Goal: Find specific page/section: Find specific page/section

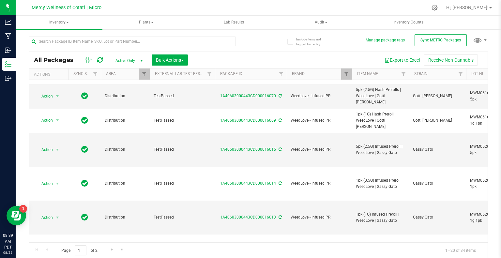
scroll to position [270, 0]
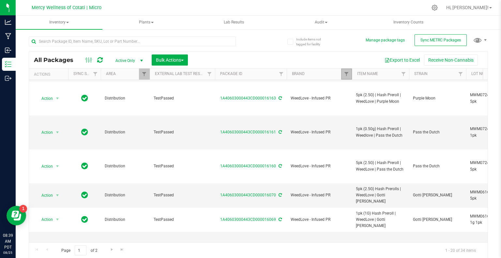
click at [349, 76] on link "Filter" at bounding box center [346, 73] width 11 height 11
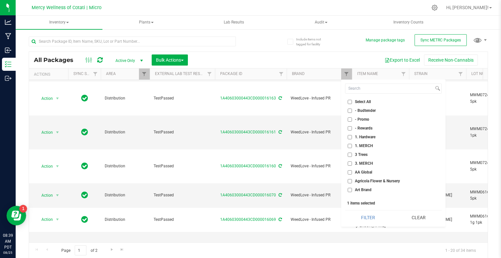
click at [425, 221] on button "Clear" at bounding box center [418, 217] width 46 height 14
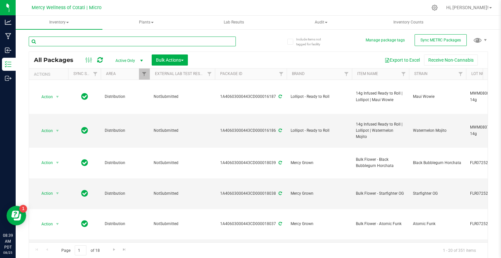
click at [165, 41] on input "text" at bounding box center [132, 42] width 207 height 10
type input "0932"
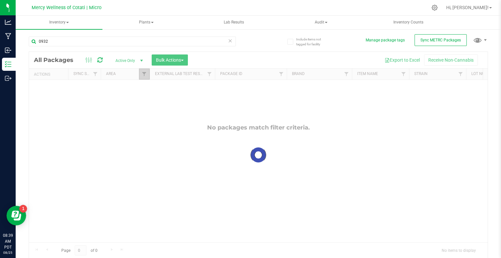
click at [140, 75] on link "Filter" at bounding box center [144, 73] width 11 height 11
checkbox input "true"
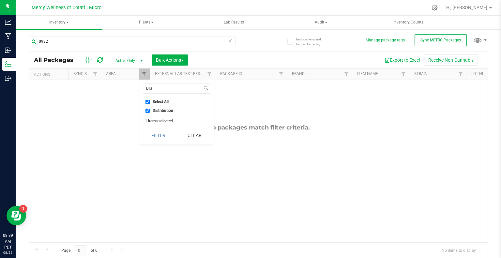
click at [146, 111] on input "Distribution" at bounding box center [147, 111] width 4 height 4
checkbox input "false"
click at [164, 89] on input "DIS" at bounding box center [172, 88] width 59 height 9
type input "D"
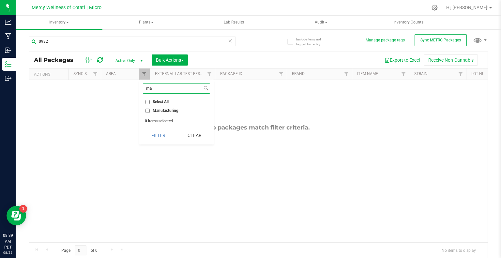
type input "ma"
click at [148, 109] on input "Manufacturing" at bounding box center [147, 111] width 4 height 4
checkbox input "true"
click at [158, 134] on button "Filter" at bounding box center [158, 135] width 31 height 14
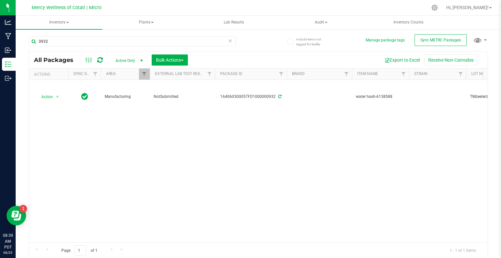
click at [199, 6] on div at bounding box center [272, 7] width 310 height 13
click at [304, 194] on div "Action Action Adjust qty Create package Edit attributes Global inventory Locate…" at bounding box center [258, 161] width 458 height 162
